Goal: Navigation & Orientation: Find specific page/section

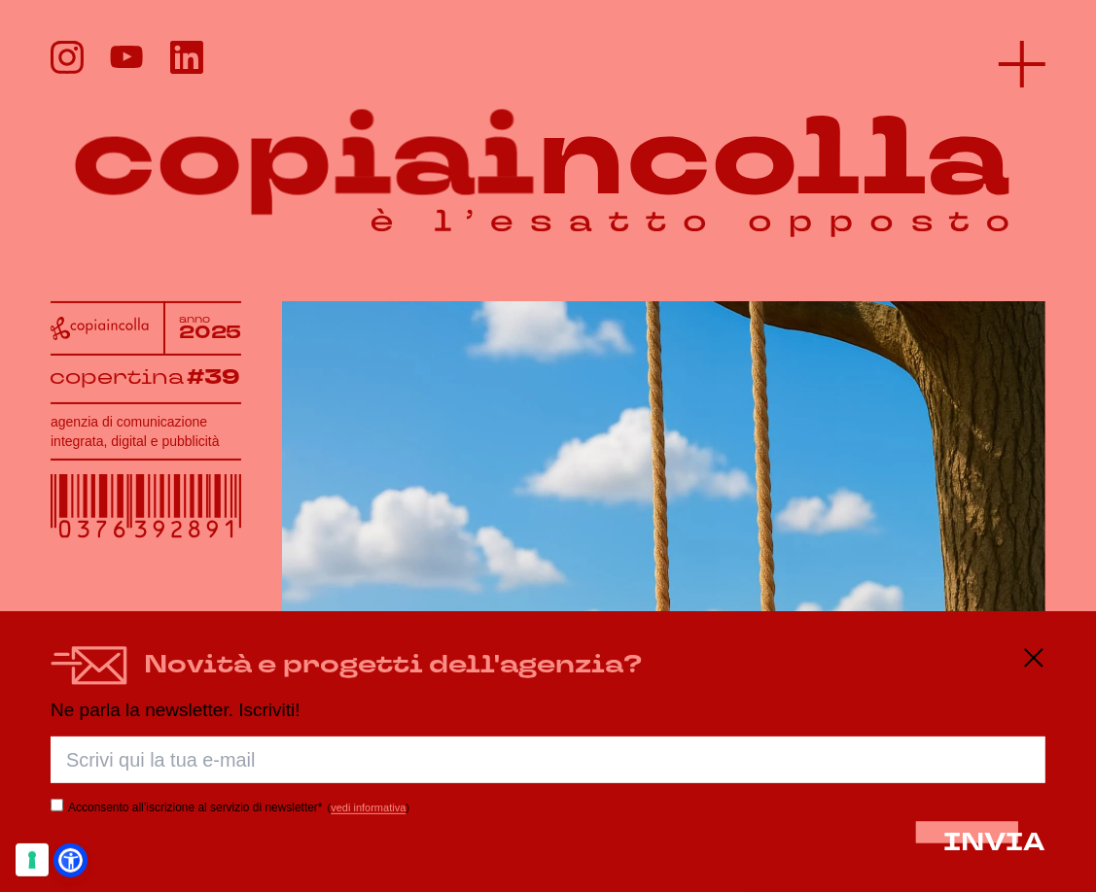
click at [1038, 70] on icon at bounding box center [1021, 64] width 47 height 47
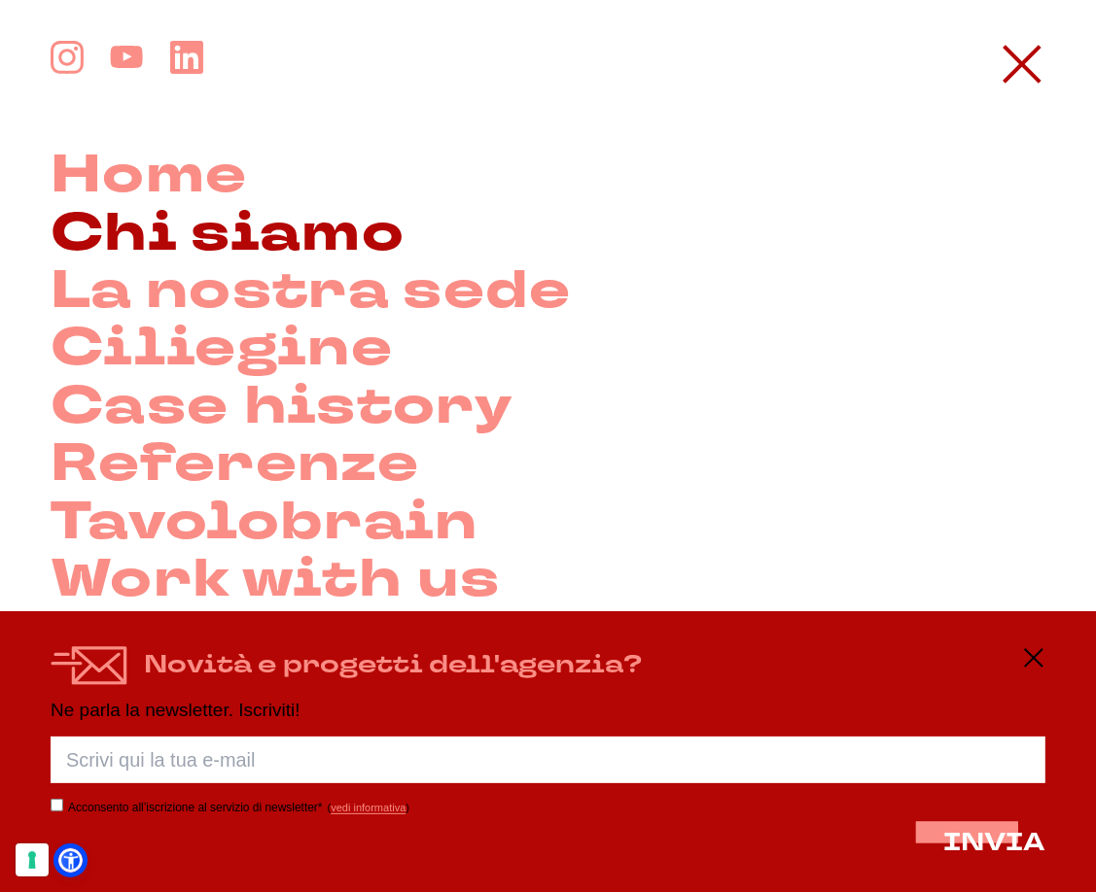
click at [363, 232] on link "Chi siamo" at bounding box center [228, 233] width 354 height 57
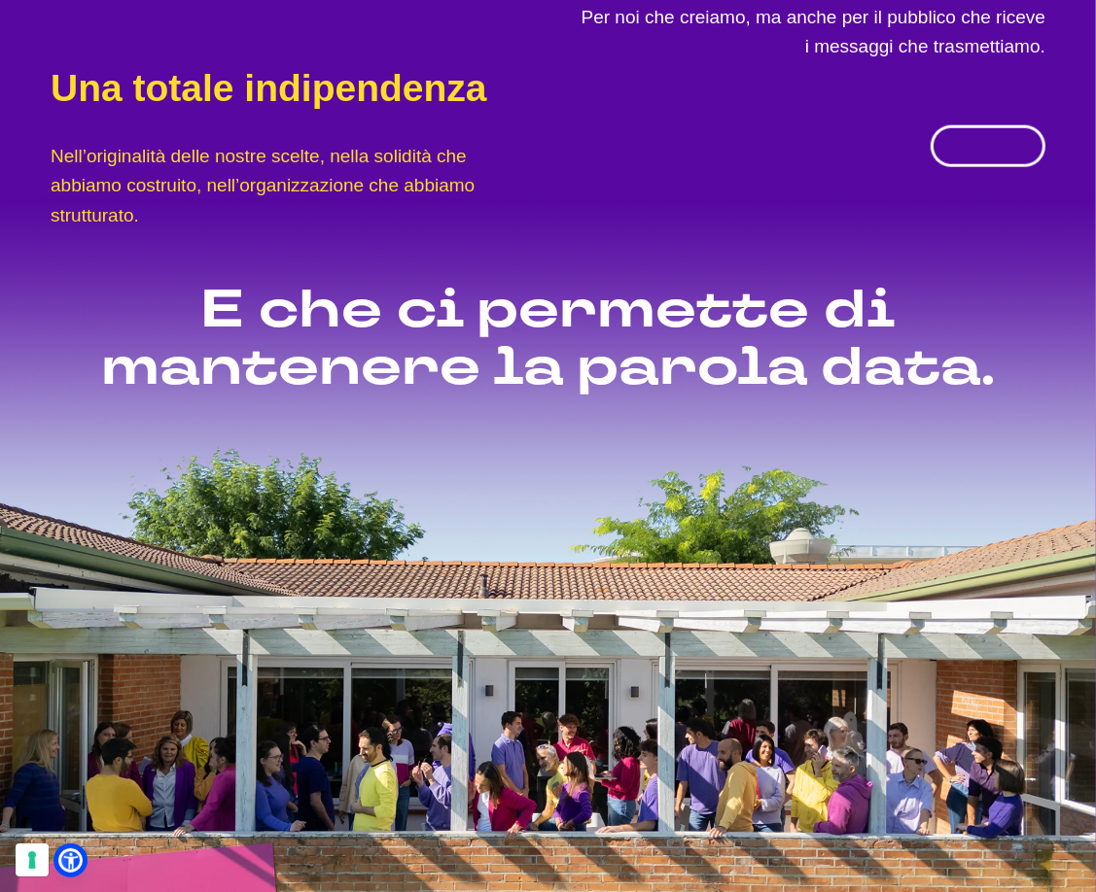
scroll to position [1457, 0]
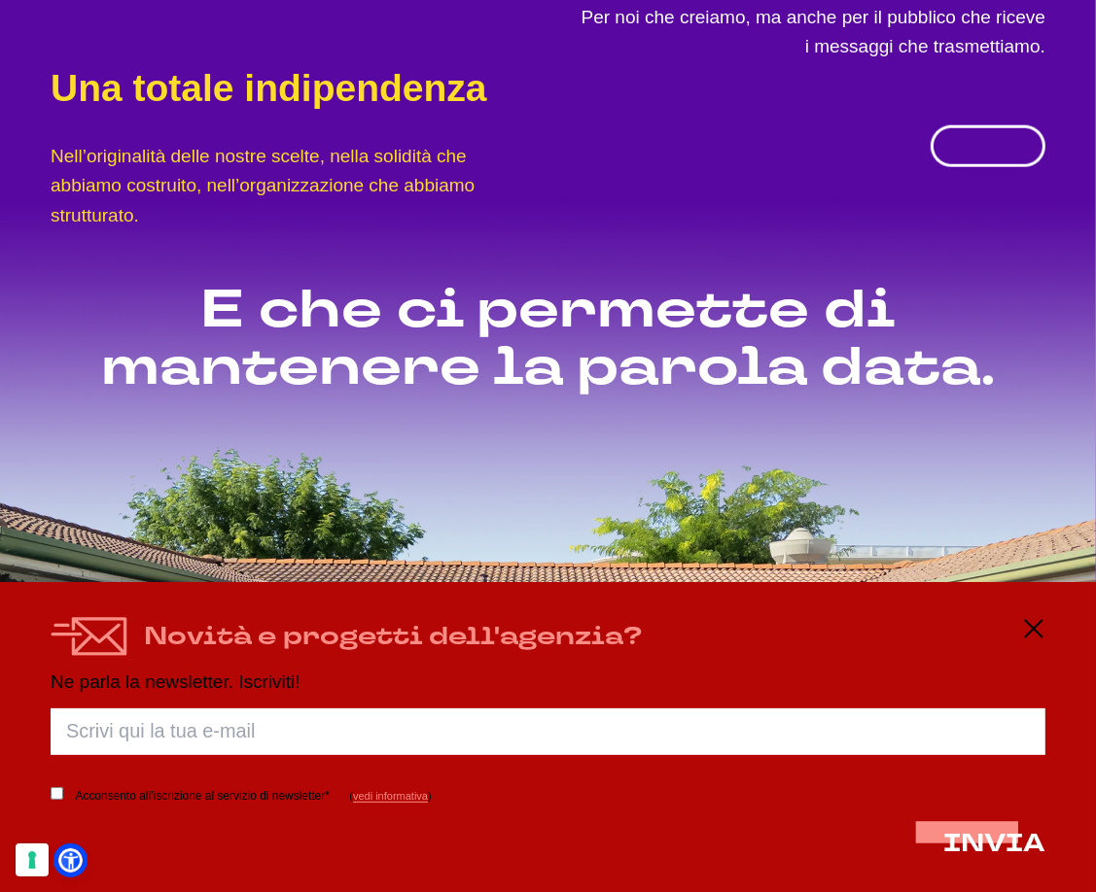
click at [659, 115] on div at bounding box center [809, 146] width 471 height 168
